Goal: Task Accomplishment & Management: Complete application form

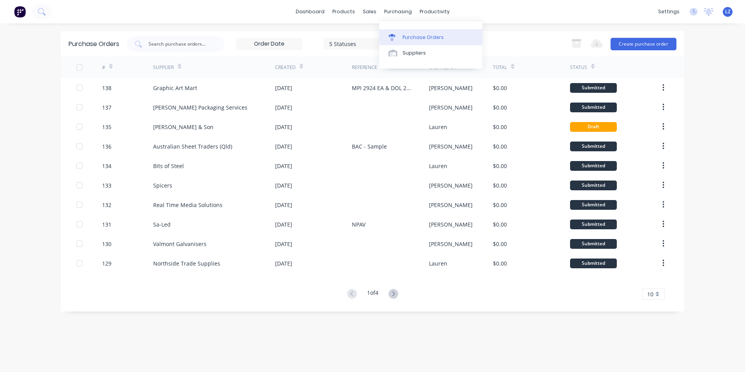
click at [420, 39] on div "Purchase Orders" at bounding box center [422, 37] width 41 height 7
click at [650, 42] on button "Create purchase order" at bounding box center [643, 44] width 66 height 12
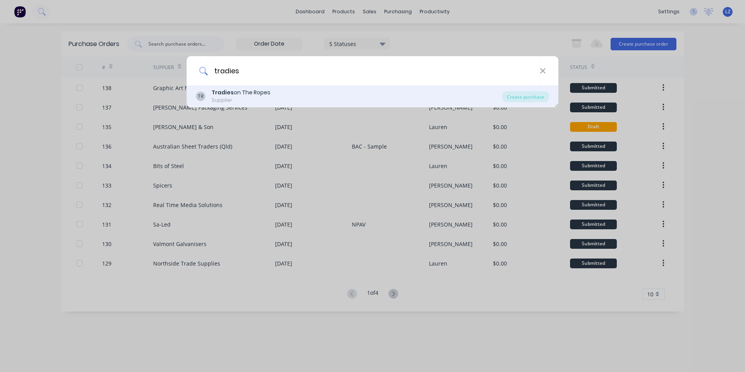
type input "tradies"
click at [247, 90] on div "Tradies on The Ropes" at bounding box center [241, 92] width 59 height 8
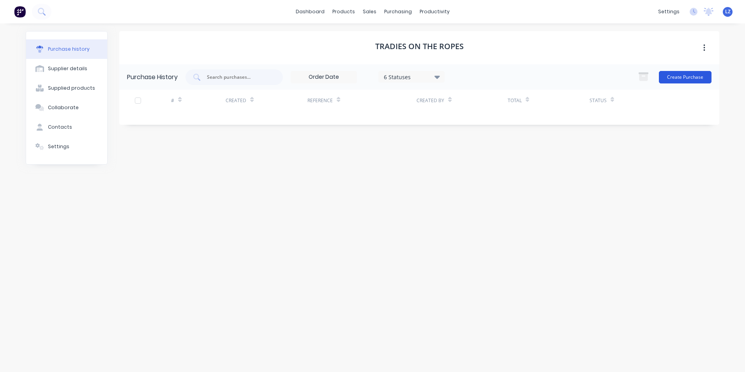
click at [705, 74] on button "Create Purchase" at bounding box center [685, 77] width 53 height 12
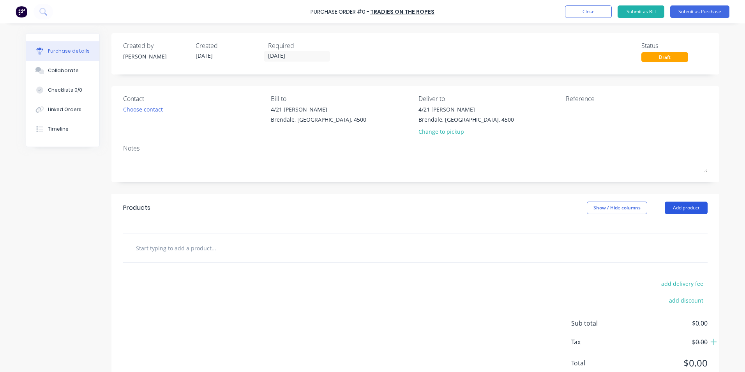
click at [685, 203] on button "Add product" at bounding box center [686, 207] width 43 height 12
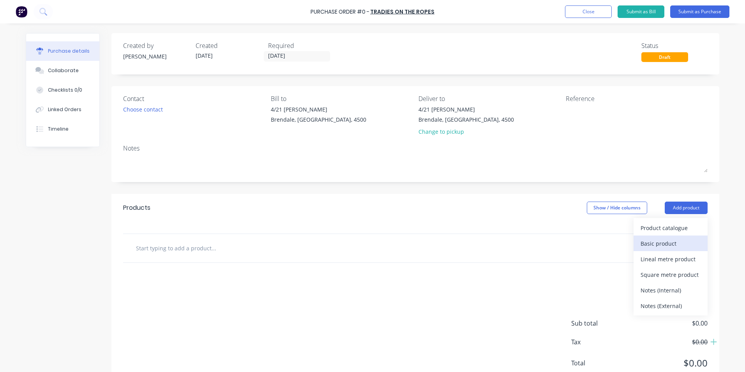
click at [665, 241] on div "Basic product" at bounding box center [670, 243] width 60 height 11
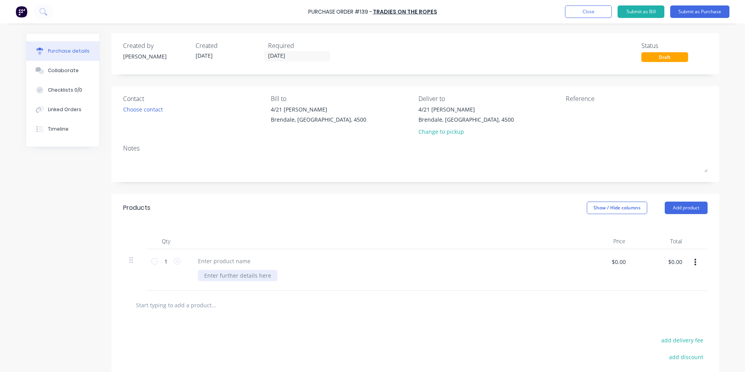
click at [254, 274] on div at bounding box center [237, 275] width 79 height 11
click at [227, 259] on div at bounding box center [224, 260] width 65 height 11
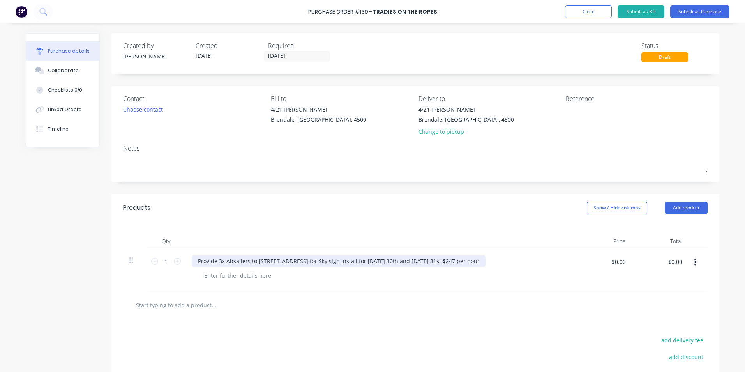
click at [427, 261] on div "Provide 3x Absailers to [STREET_ADDRESS] for Sky sign Install for [DATE] 30th a…" at bounding box center [339, 260] width 294 height 11
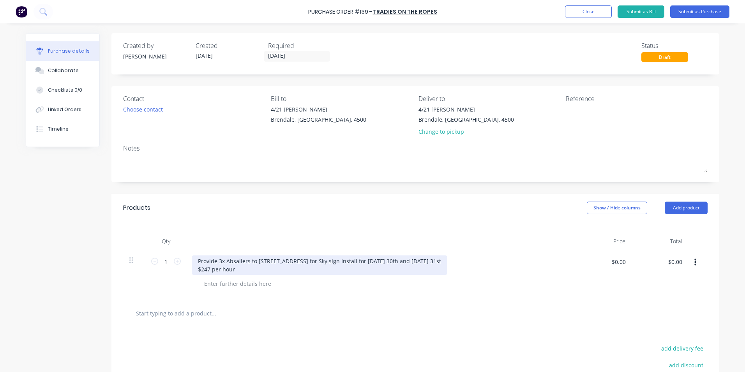
click at [272, 270] on div "Provide 3x Absailers to [STREET_ADDRESS] for Sky sign Install for [DATE] 30th a…" at bounding box center [320, 264] width 256 height 19
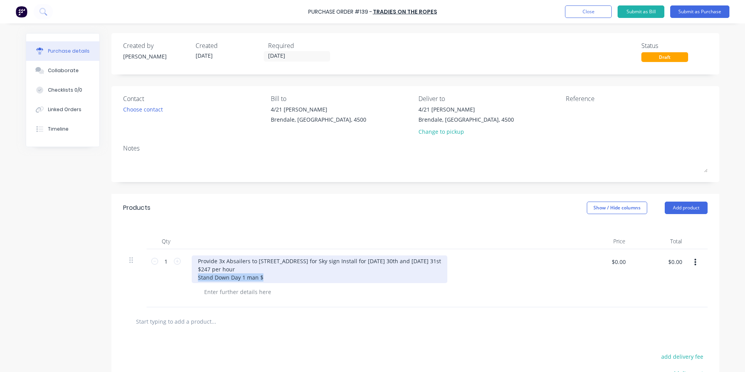
drag, startPoint x: 263, startPoint y: 277, endPoint x: 194, endPoint y: 280, distance: 69.8
click at [194, 280] on div "Provide 3x Absailers to [STREET_ADDRESS] for Sky sign Install for [DATE] 30th a…" at bounding box center [320, 269] width 256 height 28
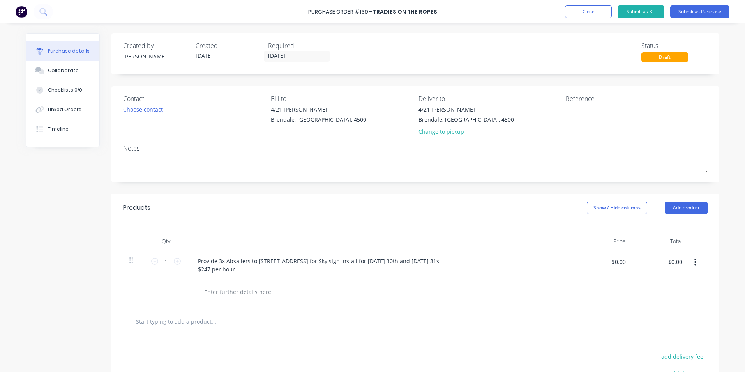
drag, startPoint x: 313, startPoint y: 300, endPoint x: 316, endPoint y: 303, distance: 4.7
click at [313, 300] on div "Products Show / Hide columns Add product Qty Price Total 1 1 Provide 3x Absaile…" at bounding box center [415, 329] width 608 height 270
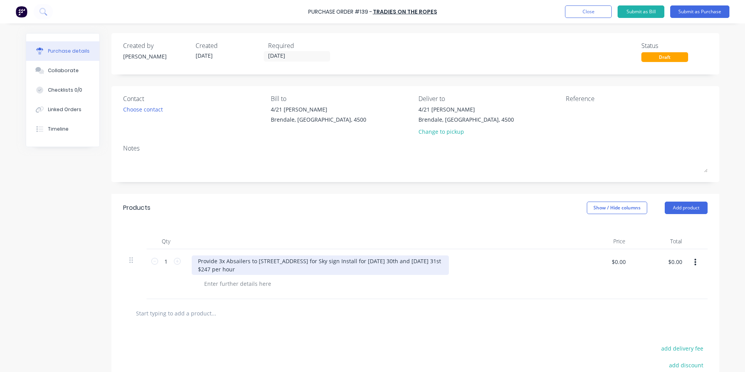
click at [245, 270] on div "Provide 3x Absailers to [STREET_ADDRESS] for Sky sign Install for [DATE] 30th a…" at bounding box center [320, 264] width 257 height 19
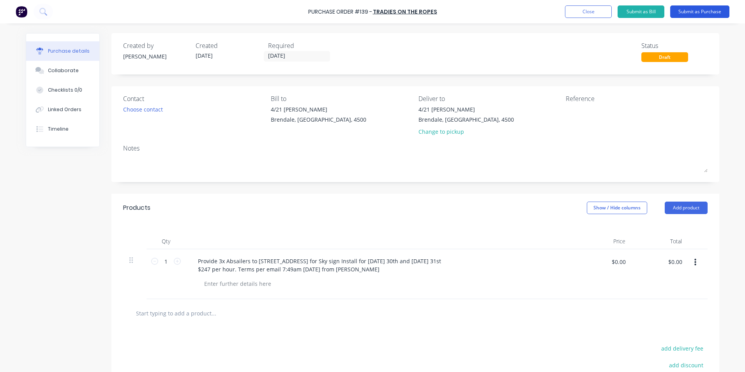
click at [694, 10] on button "Submit as Purchase" at bounding box center [699, 11] width 59 height 12
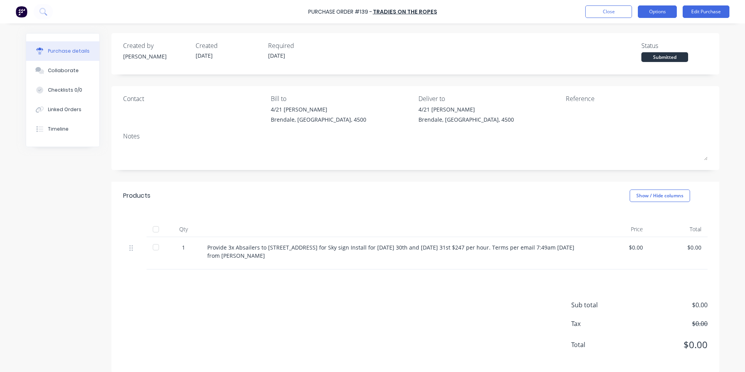
click at [661, 12] on button "Options" at bounding box center [657, 11] width 39 height 12
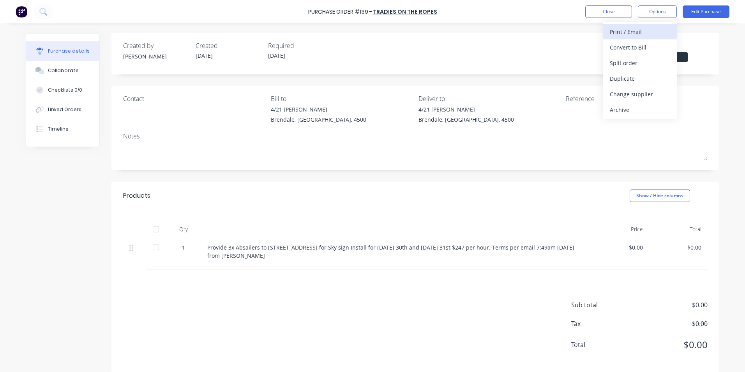
click at [645, 30] on div "Print / Email" at bounding box center [640, 31] width 60 height 11
click at [661, 12] on button "Options" at bounding box center [657, 11] width 39 height 12
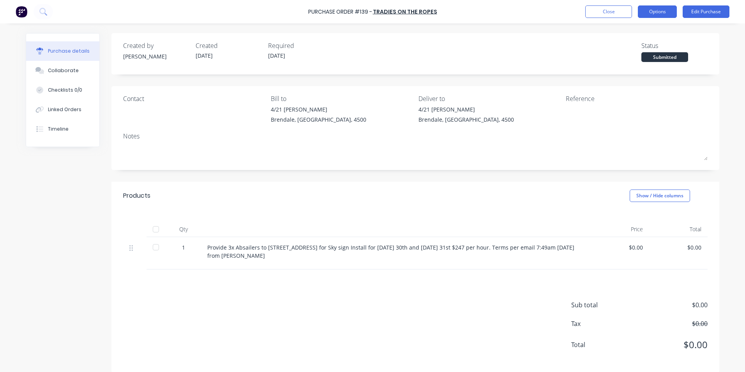
click at [661, 12] on button "Options" at bounding box center [657, 11] width 39 height 12
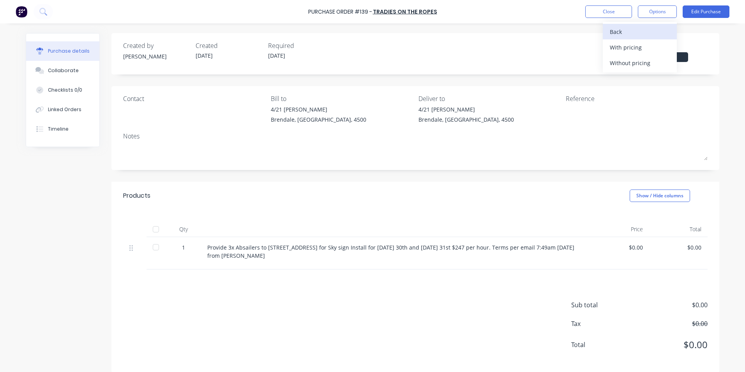
click at [629, 36] on div "Back" at bounding box center [640, 31] width 60 height 11
click at [630, 34] on div "Print / Email" at bounding box center [640, 31] width 60 height 11
click at [628, 61] on div "Without pricing" at bounding box center [640, 62] width 60 height 11
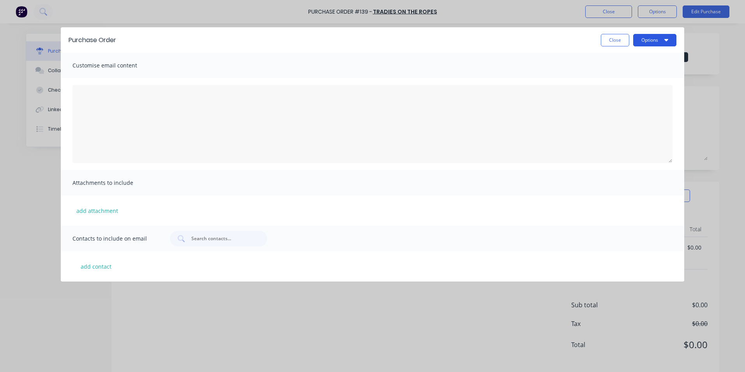
click at [654, 39] on button "Options" at bounding box center [654, 40] width 43 height 12
click at [144, 134] on textarea "[DATE]" at bounding box center [372, 124] width 600 height 78
click at [104, 264] on button "add contact" at bounding box center [95, 266] width 47 height 12
select select "AU"
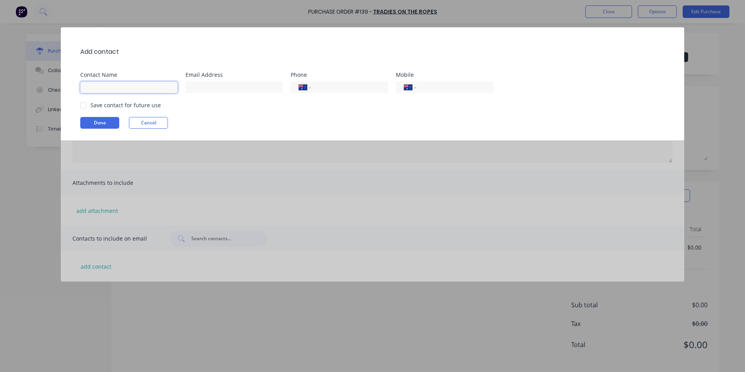
click at [113, 88] on input at bounding box center [128, 87] width 97 height 12
type input "[PERSON_NAME]"
type input "[PERSON_NAME][EMAIL_ADDRESS][DOMAIN_NAME]"
type input "0414 665 654"
click at [79, 106] on div at bounding box center [84, 105] width 16 height 16
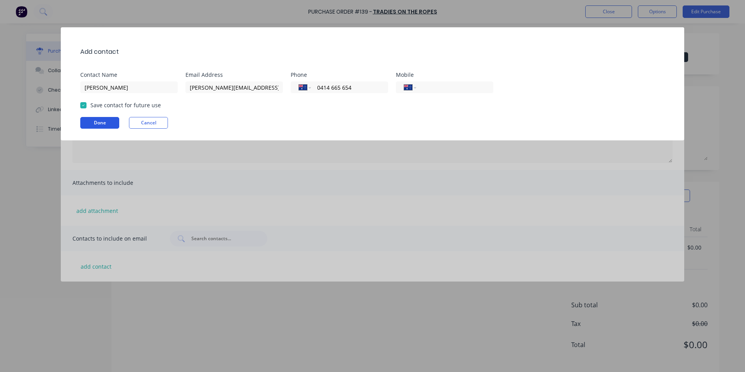
click at [93, 121] on button "Done" at bounding box center [99, 123] width 39 height 12
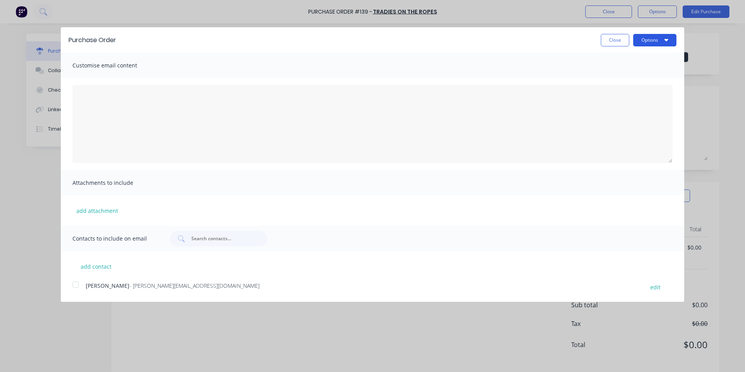
click at [641, 42] on button "Options" at bounding box center [654, 40] width 43 height 12
click at [622, 76] on div "Email" at bounding box center [639, 75] width 60 height 11
click at [347, 264] on div "add contact leon zann - [EMAIL_ADDRESS][DOMAIN_NAME] edit" at bounding box center [372, 271] width 623 height 41
click at [79, 286] on div at bounding box center [76, 285] width 16 height 16
click at [668, 46] on button "Options" at bounding box center [654, 40] width 43 height 12
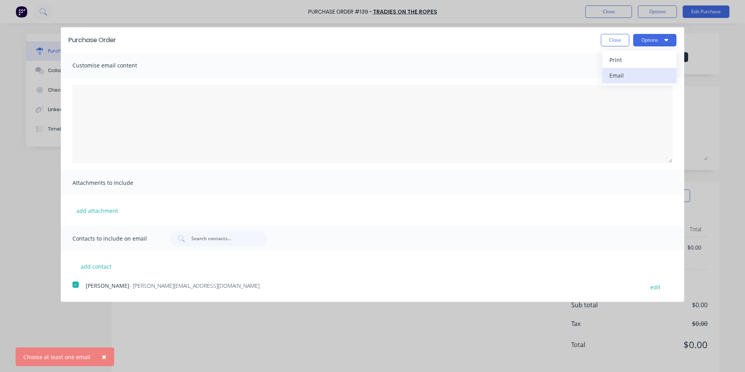
drag, startPoint x: 630, startPoint y: 60, endPoint x: 630, endPoint y: 71, distance: 10.5
click at [630, 71] on div "Print Email" at bounding box center [639, 67] width 74 height 35
click at [630, 71] on div "Email" at bounding box center [639, 75] width 60 height 11
